Goal: Information Seeking & Learning: Learn about a topic

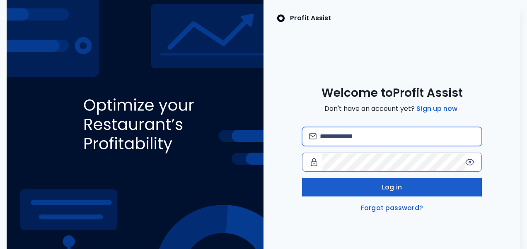
type input "**********"
click at [352, 188] on button "Log in" at bounding box center [392, 188] width 180 height 18
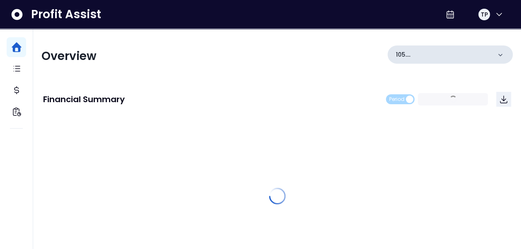
click at [497, 56] on icon at bounding box center [500, 55] width 8 height 8
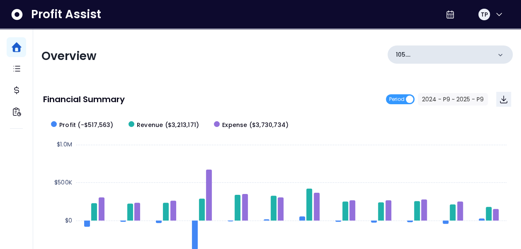
click at [496, 53] on div "105. UTC(Oysters Rock)" at bounding box center [449, 55] width 125 height 18
click at [499, 54] on icon at bounding box center [500, 55] width 4 height 2
click at [501, 55] on icon at bounding box center [500, 55] width 4 height 2
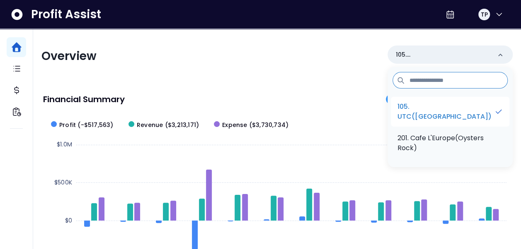
scroll to position [41, 0]
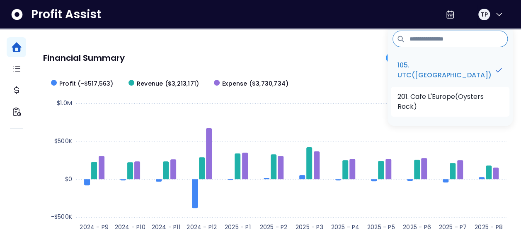
click at [477, 106] on p "201. Cafe L'Europe(Oysters Rock)" at bounding box center [449, 102] width 105 height 20
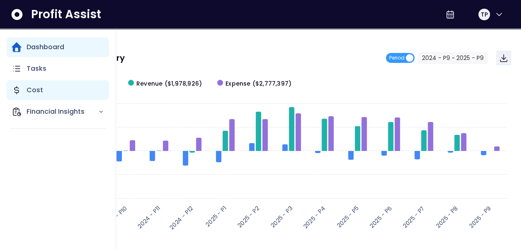
click at [22, 88] on div "Cost" at bounding box center [58, 90] width 102 height 20
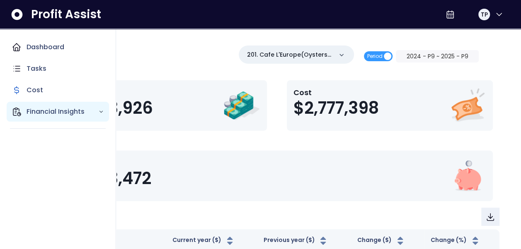
click at [58, 112] on p "Financial Insights" at bounding box center [63, 112] width 72 height 10
click at [60, 116] on p "Financial Insights" at bounding box center [63, 112] width 72 height 10
click at [60, 115] on p "Financial Insights" at bounding box center [63, 112] width 72 height 10
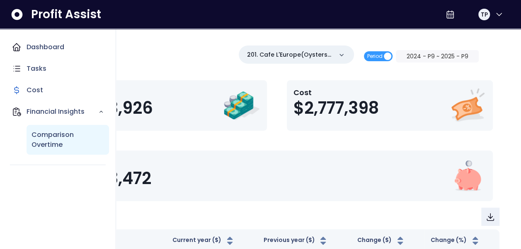
click at [62, 138] on p "Comparison Overtime" at bounding box center [67, 140] width 73 height 20
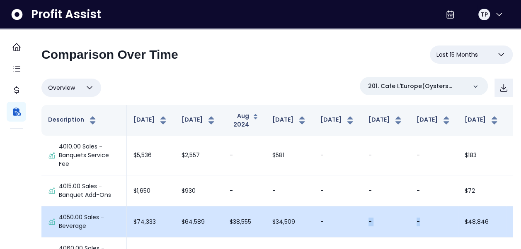
drag, startPoint x: 392, startPoint y: 220, endPoint x: 301, endPoint y: 218, distance: 90.8
click at [301, 218] on tr "4050.00 Sales - Beverage $74,333 $64,589 $38,555 $34,509 - - - $48,846 $96,173 …" at bounding box center [454, 222] width 826 height 31
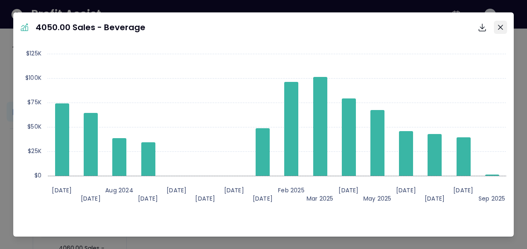
click at [498, 28] on icon "Close" at bounding box center [500, 27] width 5 height 5
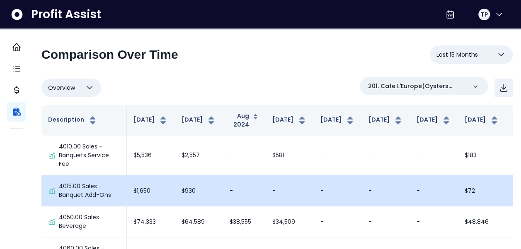
click at [266, 188] on td "-" at bounding box center [290, 191] width 48 height 31
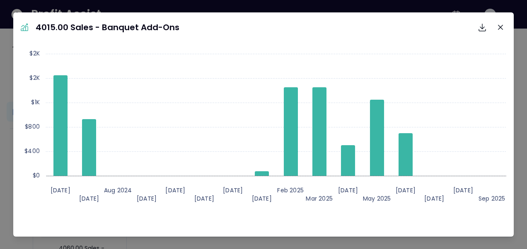
click at [498, 27] on icon "Close" at bounding box center [500, 27] width 5 height 5
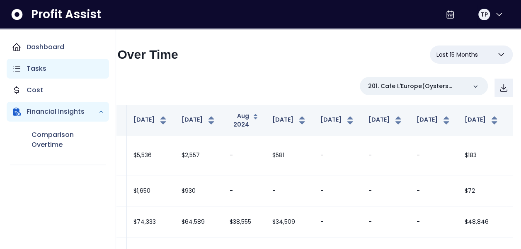
click at [45, 68] on p "Tasks" at bounding box center [37, 69] width 20 height 10
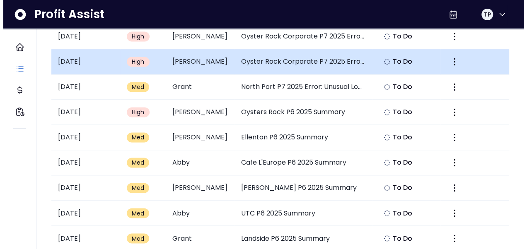
scroll to position [622, 0]
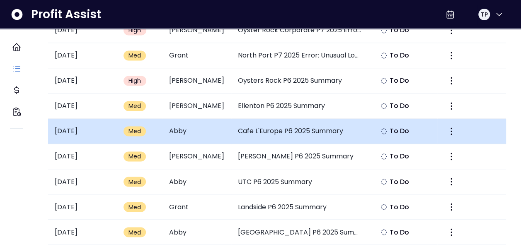
click at [255, 124] on td "Cafe L'Europe P6 2025 Summary" at bounding box center [300, 131] width 138 height 25
